Goal: Transaction & Acquisition: Book appointment/travel/reservation

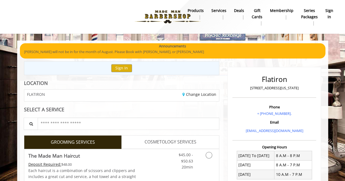
scroll to position [102, 0]
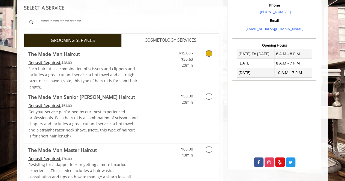
click at [183, 68] on link "$45.00 - $50.63 20min" at bounding box center [181, 57] width 23 height 21
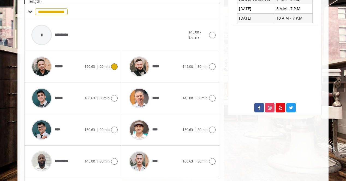
scroll to position [160, 0]
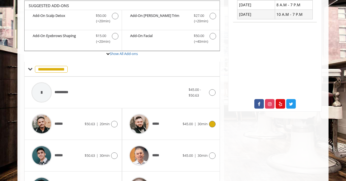
click at [174, 126] on div "*****" at bounding box center [154, 124] width 56 height 26
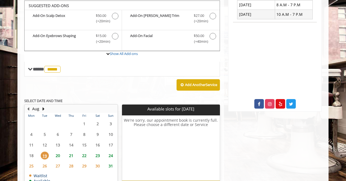
scroll to position [194, 0]
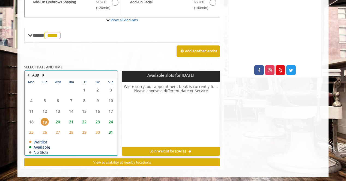
click at [66, 119] on div "21" at bounding box center [70, 122] width 11 height 8
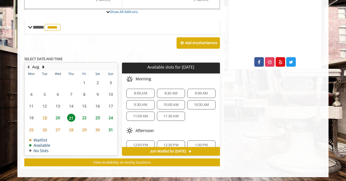
scroll to position [58, 0]
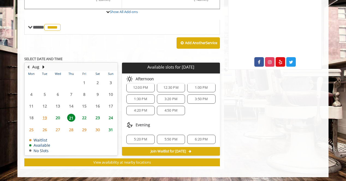
click at [59, 115] on span "20" at bounding box center [58, 118] width 8 height 8
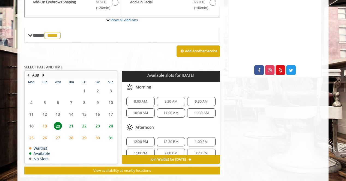
scroll to position [202, 0]
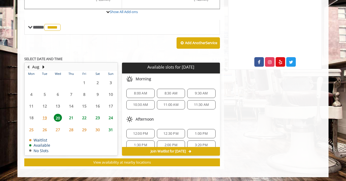
click at [173, 106] on div "11:00 AM" at bounding box center [171, 104] width 28 height 9
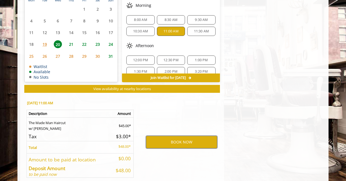
scroll to position [277, 0]
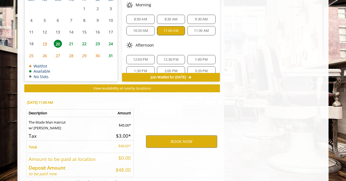
click at [172, 134] on div "BOOK NOW" at bounding box center [181, 141] width 85 height 93
click at [174, 139] on button "BOOK NOW" at bounding box center [181, 142] width 71 height 13
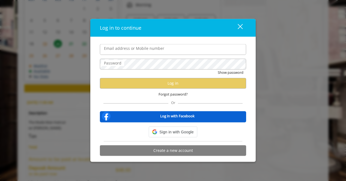
type input "**********"
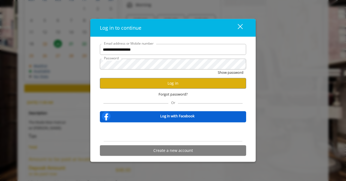
scroll to position [0, 0]
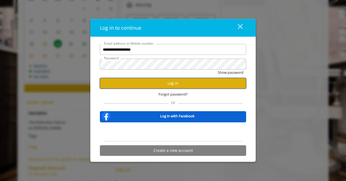
click at [160, 81] on button "Log in" at bounding box center [173, 83] width 146 height 11
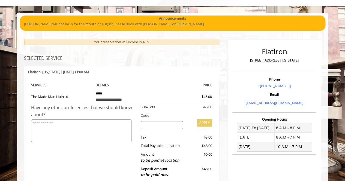
scroll to position [103, 0]
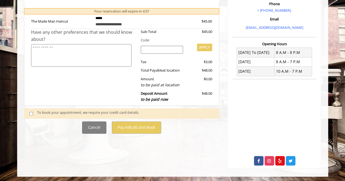
click at [88, 112] on div "To book your appointment, we require your credit card details." at bounding box center [125, 113] width 177 height 7
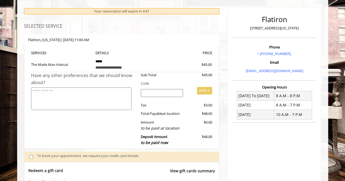
scroll to position [226, 0]
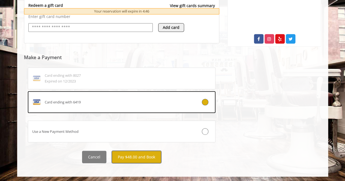
click at [139, 157] on button "Pay $48.00 and Book" at bounding box center [136, 157] width 49 height 12
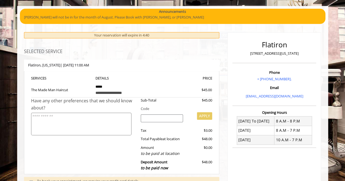
scroll to position [216, 0]
